Goal: Information Seeking & Learning: Learn about a topic

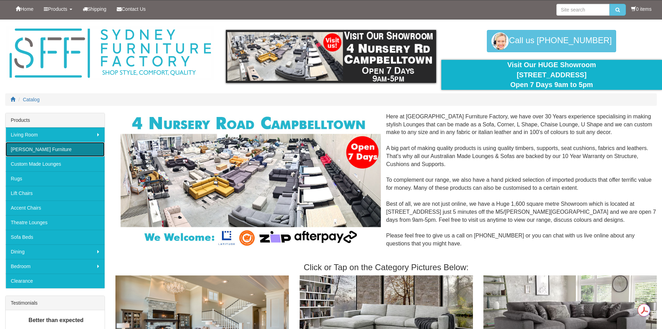
click at [78, 144] on link "[PERSON_NAME] Furniture" at bounding box center [55, 149] width 99 height 15
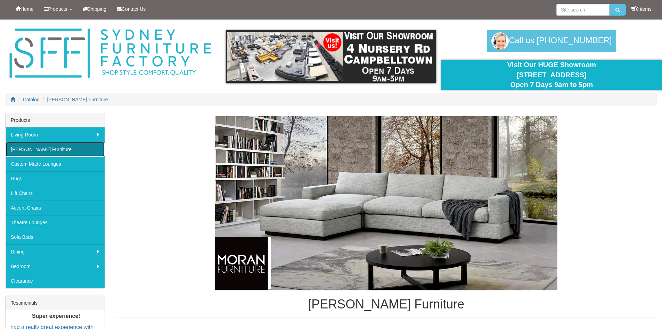
click at [50, 148] on link "[PERSON_NAME] Furniture" at bounding box center [55, 149] width 99 height 15
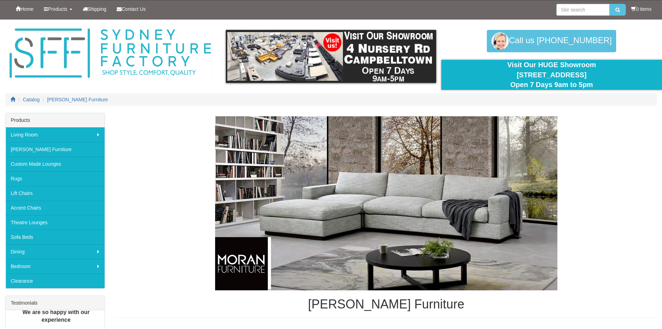
click at [334, 200] on img at bounding box center [386, 203] width 342 height 174
click at [300, 255] on img at bounding box center [386, 203] width 342 height 174
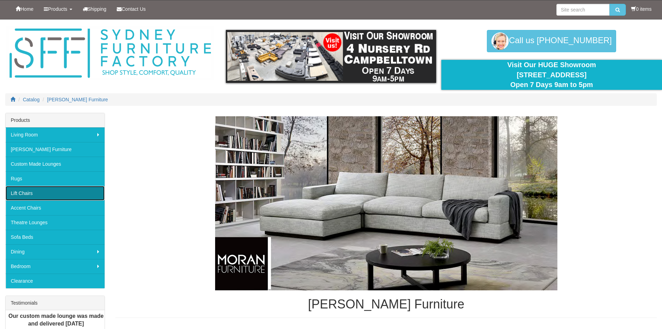
click at [24, 196] on link "Lift Chairs" at bounding box center [55, 193] width 99 height 15
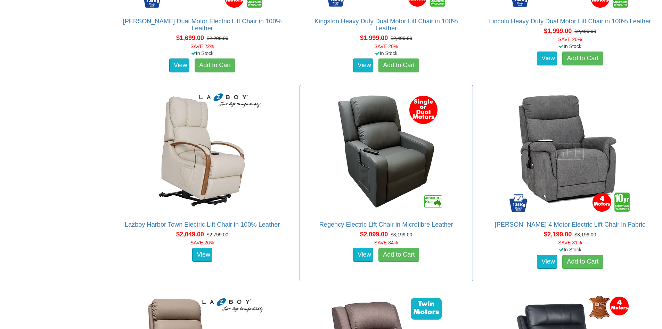
scroll to position [904, 0]
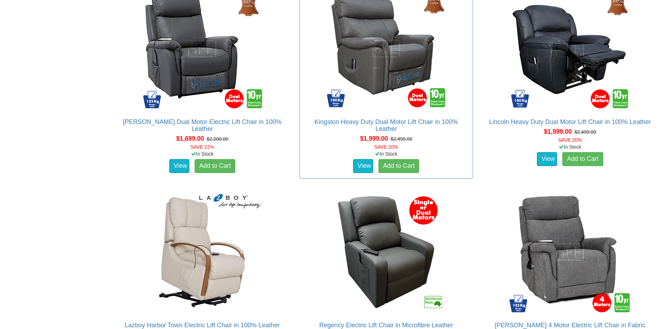
click at [334, 140] on div "$1,999.00 $2,499.00 SAVE 20%" at bounding box center [386, 142] width 176 height 16
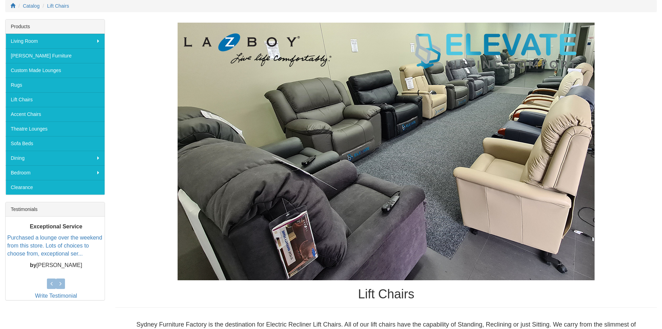
scroll to position [0, 0]
